Goal: Navigation & Orientation: Find specific page/section

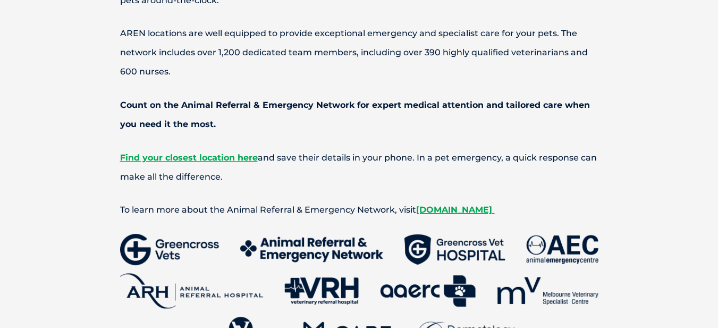
scroll to position [957, 0]
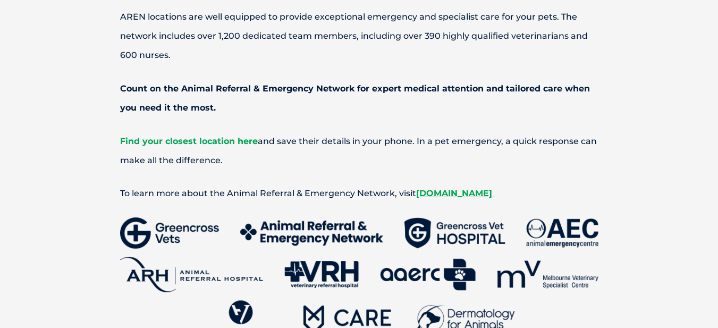
click at [190, 141] on span "Find your closest location here" at bounding box center [189, 141] width 138 height 10
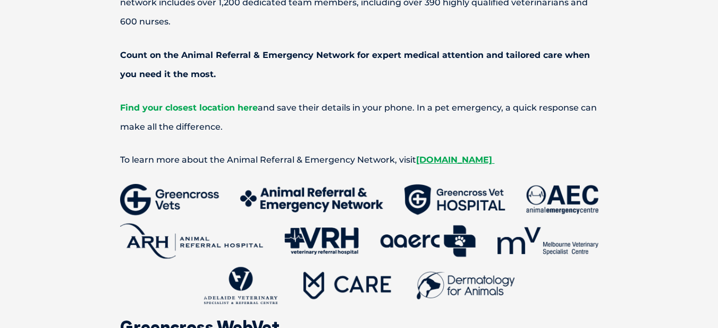
scroll to position [993, 0]
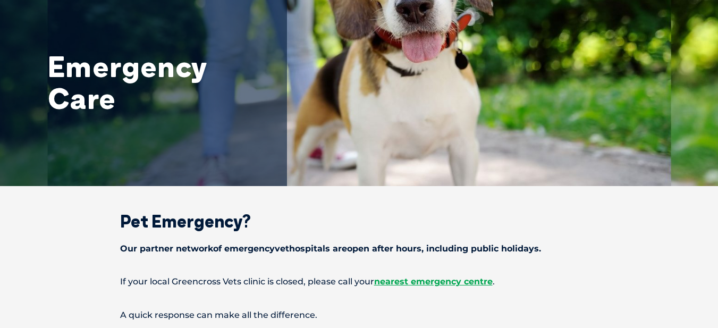
scroll to position [106, 0]
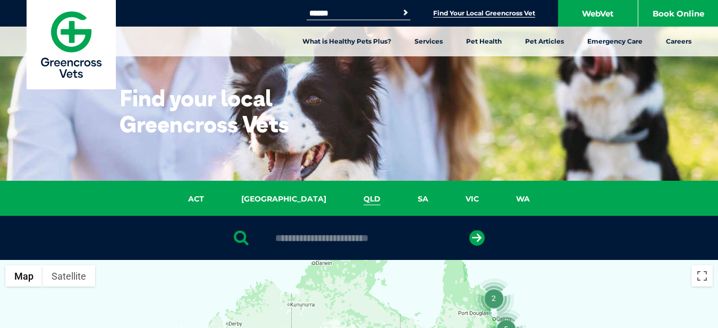
click at [345, 197] on link "QLD" at bounding box center [372, 199] width 54 height 12
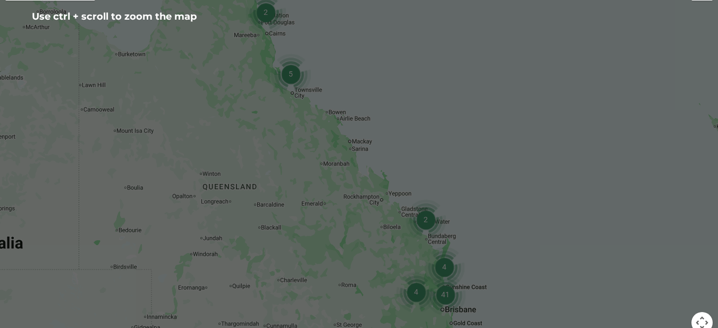
scroll to position [315, 0]
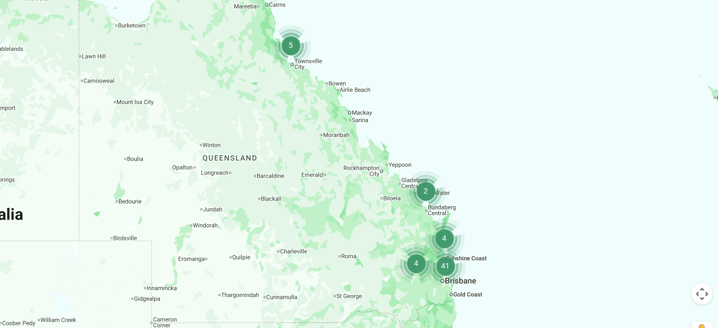
click at [442, 237] on img "4" at bounding box center [444, 238] width 40 height 40
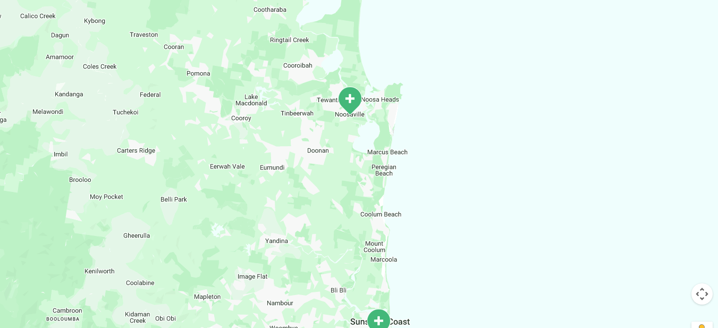
drag, startPoint x: 273, startPoint y: 136, endPoint x: 292, endPoint y: 271, distance: 135.9
click at [292, 271] on div "To navigate, press the arrow keys." at bounding box center [359, 150] width 718 height 411
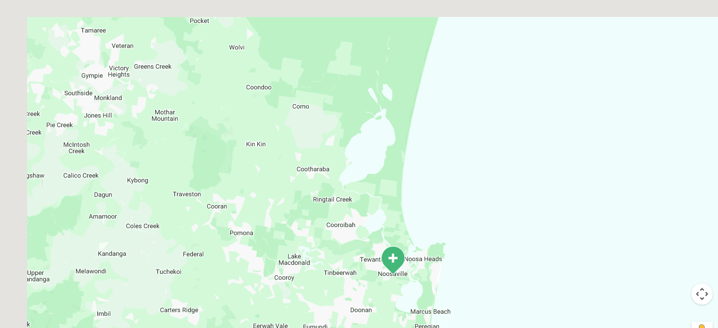
drag, startPoint x: 302, startPoint y: 174, endPoint x: 345, endPoint y: 304, distance: 136.2
click at [345, 304] on div "To navigate, press the arrow keys." at bounding box center [359, 150] width 718 height 411
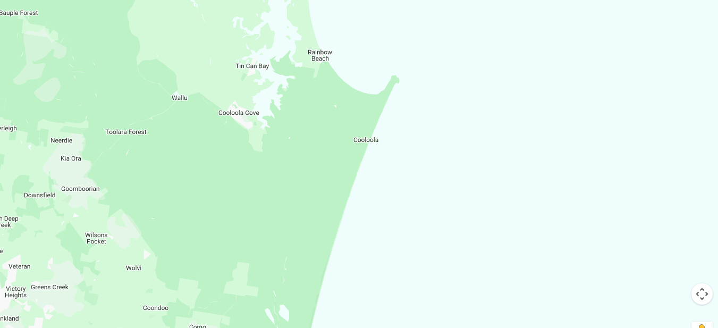
drag, startPoint x: 356, startPoint y: 115, endPoint x: 241, endPoint y: 311, distance: 227.6
click at [241, 311] on div "To navigate, press the arrow keys." at bounding box center [359, 150] width 718 height 411
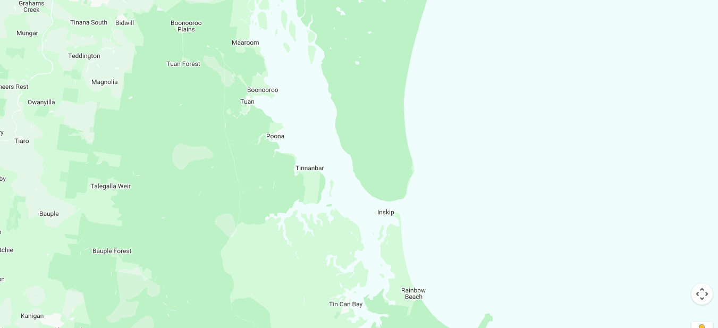
drag, startPoint x: 228, startPoint y: 101, endPoint x: 303, endPoint y: 302, distance: 215.2
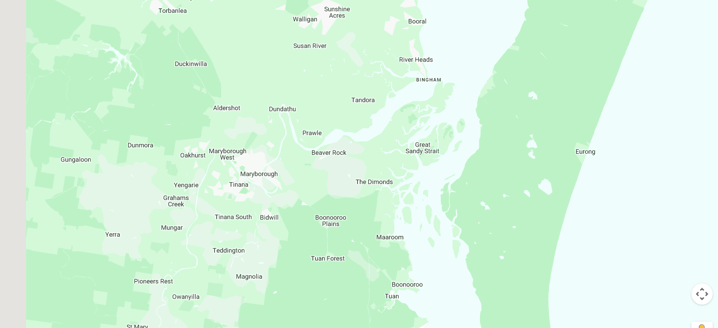
drag, startPoint x: 369, startPoint y: 292, endPoint x: 386, endPoint y: 317, distance: 30.7
click at [386, 317] on div "To navigate, press the arrow keys." at bounding box center [359, 150] width 718 height 411
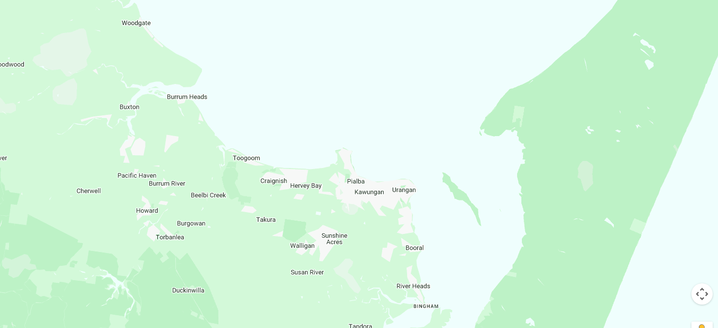
drag, startPoint x: 455, startPoint y: 112, endPoint x: 488, endPoint y: 320, distance: 211.1
click at [488, 323] on div "To navigate, press the arrow keys." at bounding box center [359, 150] width 718 height 411
